Goal: Information Seeking & Learning: Learn about a topic

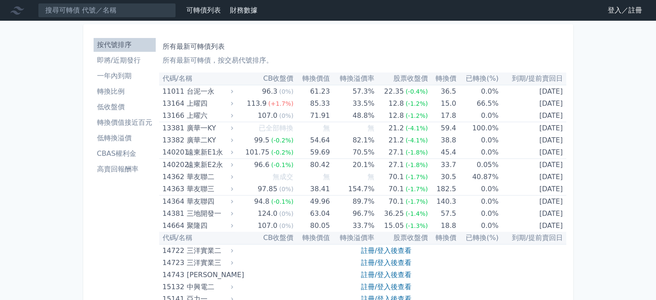
click at [114, 43] on li "按代號排序" at bounding box center [125, 45] width 62 height 10
click at [122, 10] on input at bounding box center [107, 10] width 138 height 15
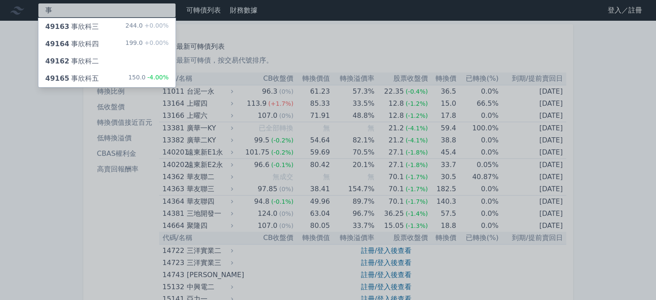
type input "事"
click at [118, 79] on div "49165 事欣科五 150.0 -4.00%" at bounding box center [106, 78] width 137 height 17
click at [102, 43] on div "49164 事欣科四 199.0 +0.00%" at bounding box center [106, 43] width 137 height 17
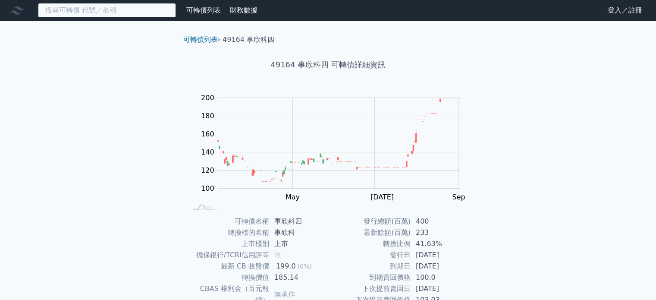
click at [53, 9] on input at bounding box center [107, 10] width 138 height 15
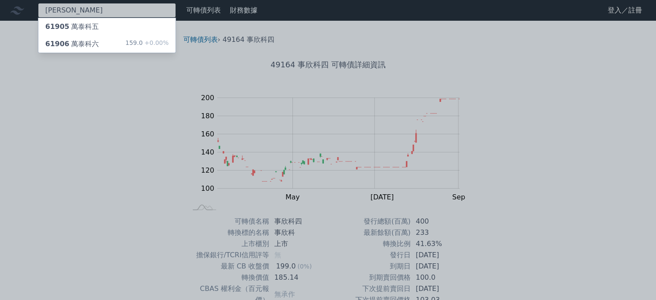
type input "[PERSON_NAME]"
click at [114, 27] on div "61905 萬泰科五" at bounding box center [106, 26] width 137 height 17
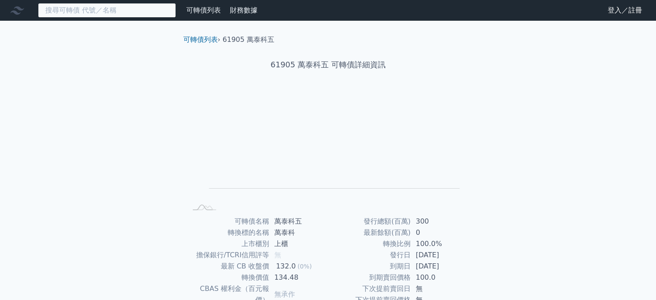
click at [88, 7] on input at bounding box center [107, 10] width 138 height 15
click at [88, 8] on input at bounding box center [107, 10] width 138 height 15
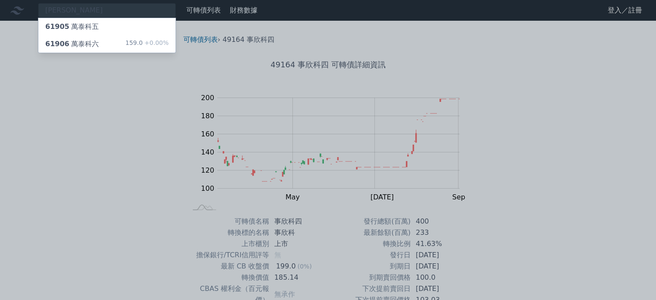
click at [110, 46] on div "61906 萬泰科六 159.0 +0.00%" at bounding box center [106, 43] width 137 height 17
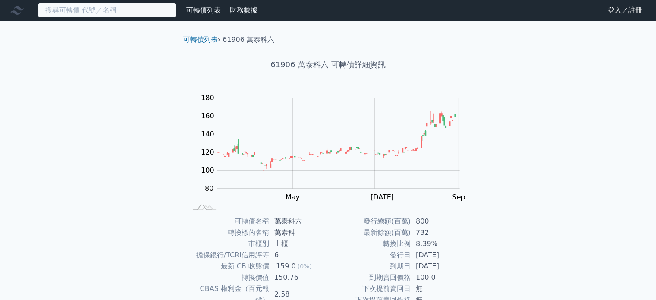
click at [100, 9] on input at bounding box center [107, 10] width 138 height 15
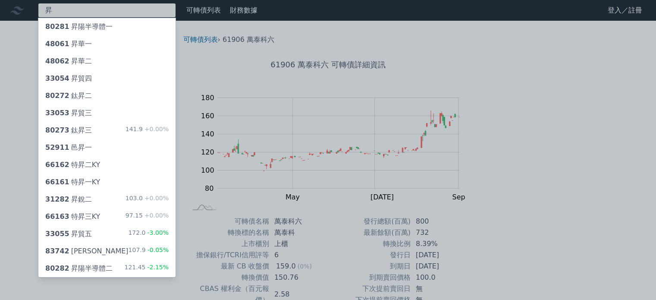
type input "昇"
click at [122, 265] on div "80282 昇陽半導體二 121.45 -2.15%" at bounding box center [106, 268] width 137 height 17
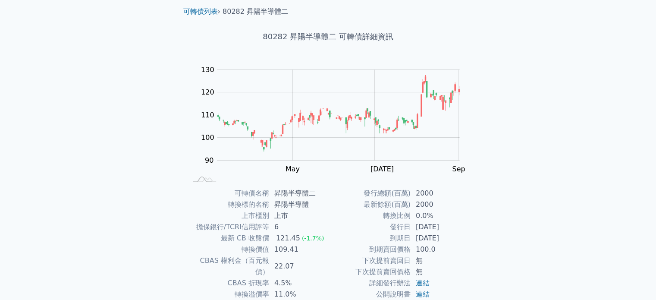
scroll to position [43, 0]
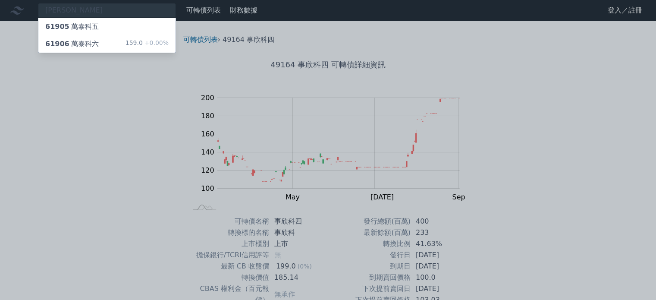
click at [83, 45] on div "61906 萬泰科六" at bounding box center [71, 44] width 53 height 10
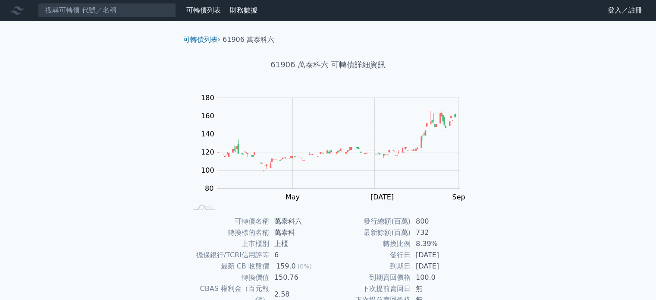
click at [556, 175] on div "可轉債列表 財務數據 可轉債列表 財務數據 登入／註冊 登入／註冊 可轉債列表 › 61906 萬泰科六 61906 萬泰科六 可轉債詳細資訊 Zoom Ou…" at bounding box center [328, 205] width 656 height 411
click at [75, 13] on input at bounding box center [107, 10] width 138 height 15
click at [96, 10] on input at bounding box center [107, 10] width 138 height 15
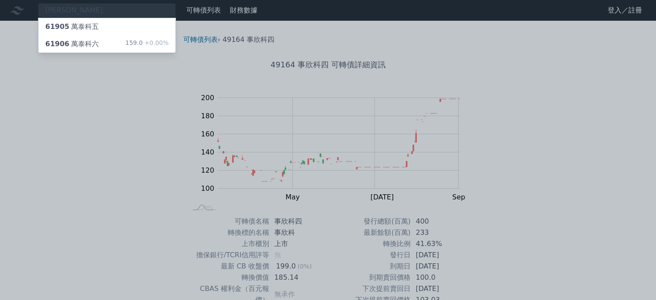
click at [78, 6] on div at bounding box center [328, 150] width 656 height 300
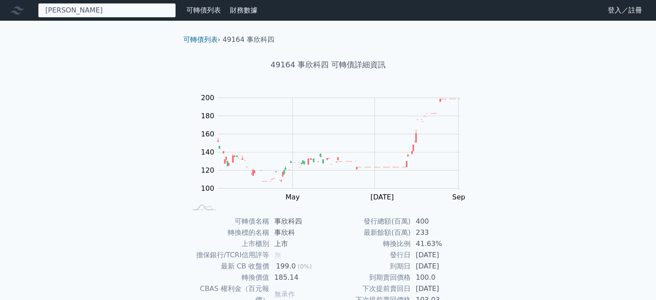
click at [78, 10] on div "[PERSON_NAME] 61905 萬泰科五 61906 萬泰科六 159.0 +0.00%" at bounding box center [107, 10] width 138 height 15
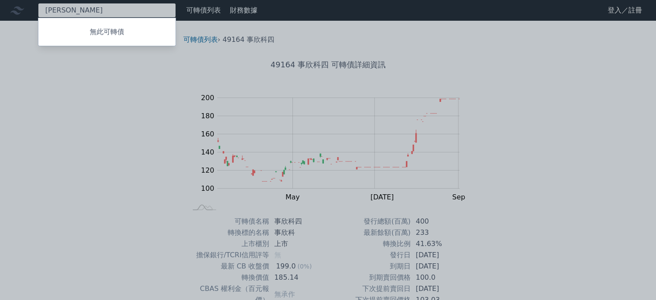
type input "萬"
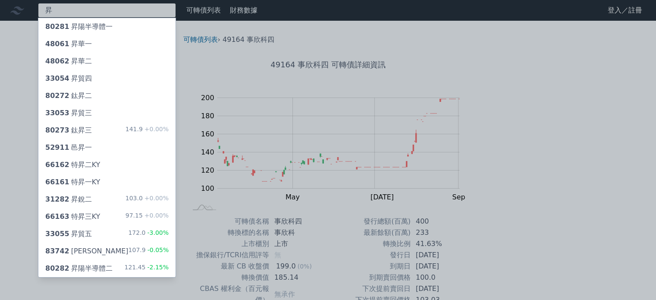
type input "昇"
click at [119, 268] on div "80282 昇陽半導體二 121.45 -2.15%" at bounding box center [106, 268] width 137 height 17
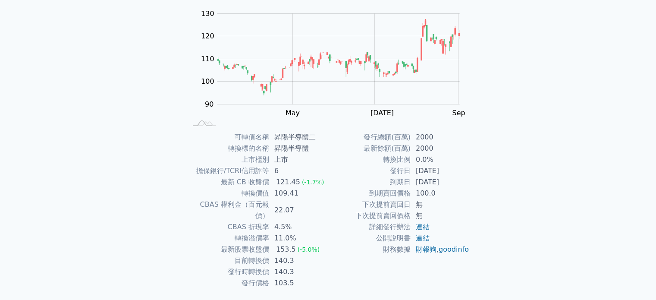
scroll to position [86, 0]
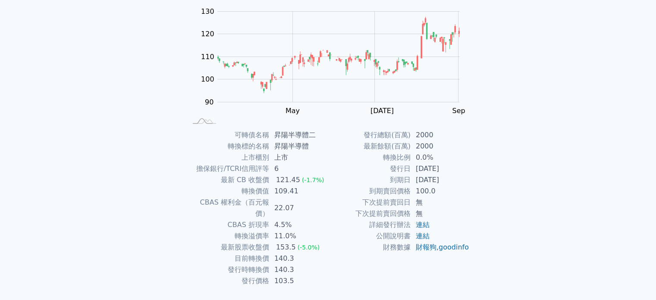
click at [625, 200] on div "可轉債列表 財務數據 可轉債列表 財務數據 登入／註冊 登入／註冊 可轉債列表 › 80282 昇陽半導體二 80282 昇陽半導體二 可轉債詳細資訊 Zoo…" at bounding box center [328, 119] width 656 height 411
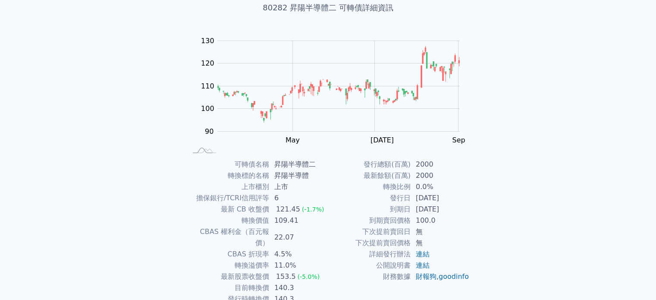
scroll to position [0, 0]
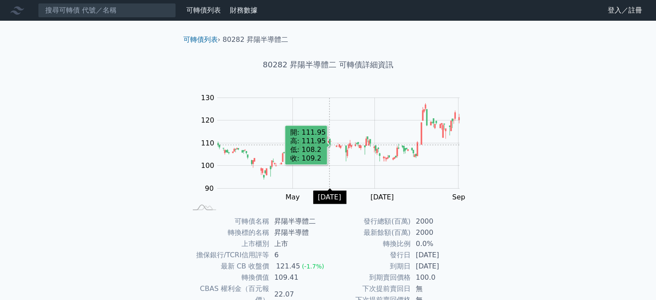
drag, startPoint x: 229, startPoint y: 142, endPoint x: 329, endPoint y: 144, distance: 99.7
click at [329, 144] on g "Zoom Out" at bounding box center [338, 143] width 243 height 91
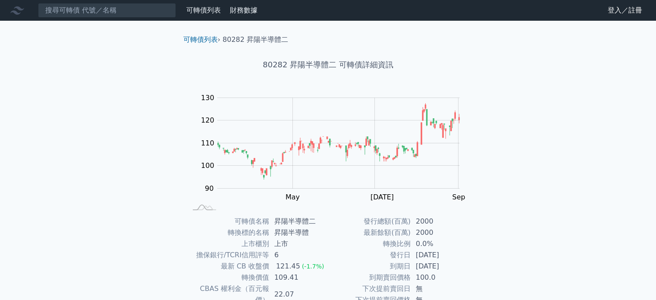
click at [503, 249] on div "可轉債列表 財務數據 可轉債列表 財務數據 登入／註冊 登入／註冊 可轉債列表 › 80282 昇陽半導體二 80282 昇陽半導體二 可轉債詳細資訊 Zoo…" at bounding box center [328, 205] width 656 height 411
